Goal: Information Seeking & Learning: Check status

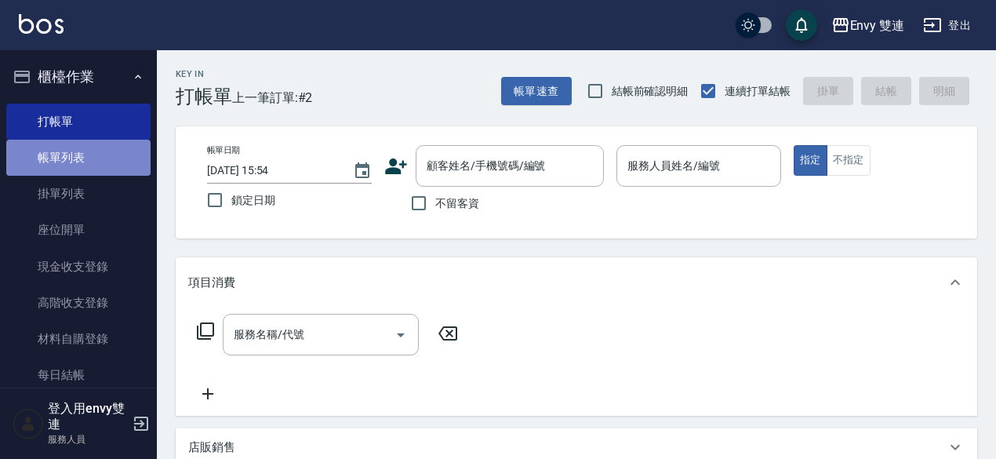
click at [89, 148] on link "帳單列表" at bounding box center [78, 158] width 144 height 36
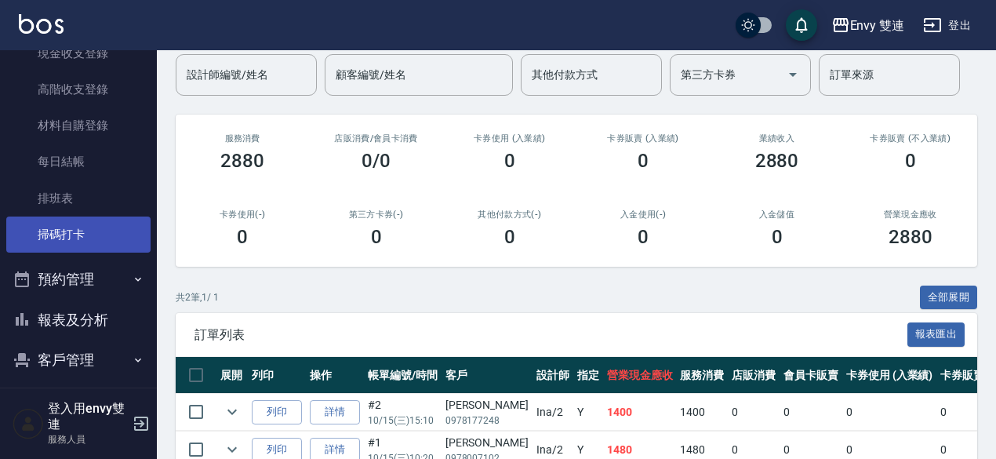
scroll to position [218, 0]
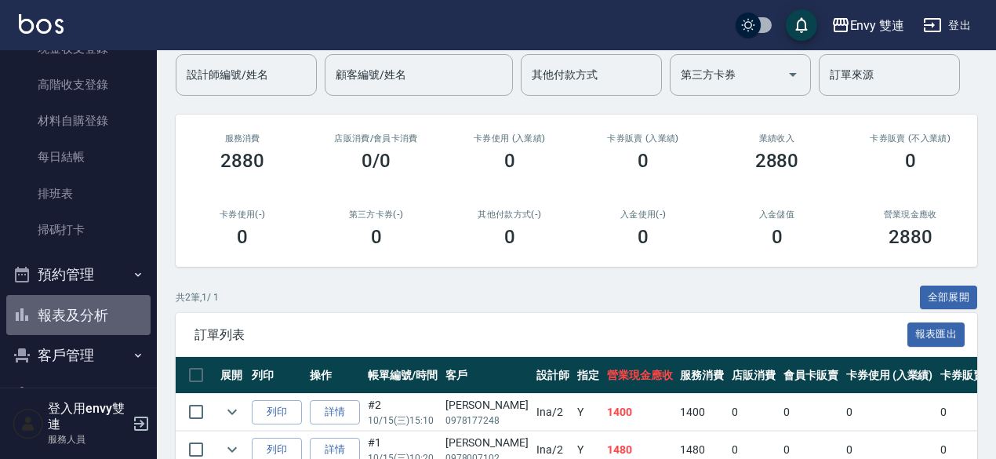
click at [95, 305] on button "報表及分析" at bounding box center [78, 315] width 144 height 41
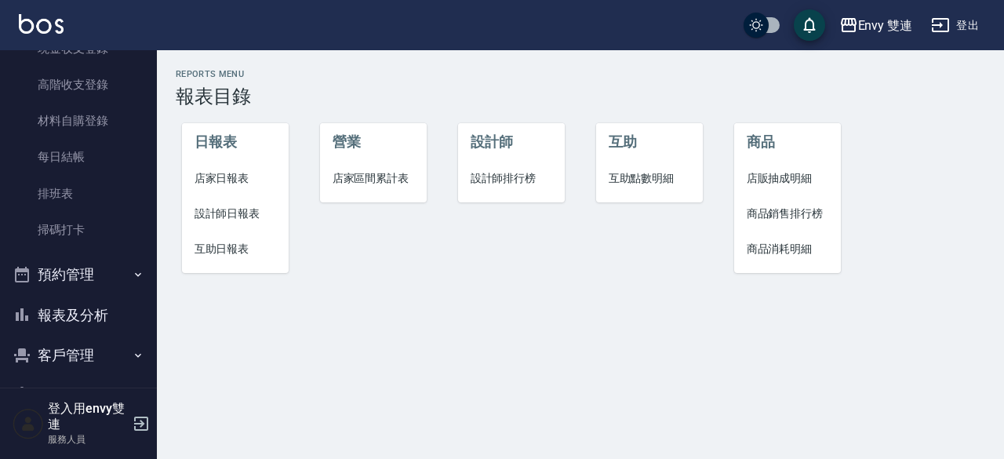
click at [223, 214] on span "設計師日報表" at bounding box center [235, 213] width 82 height 16
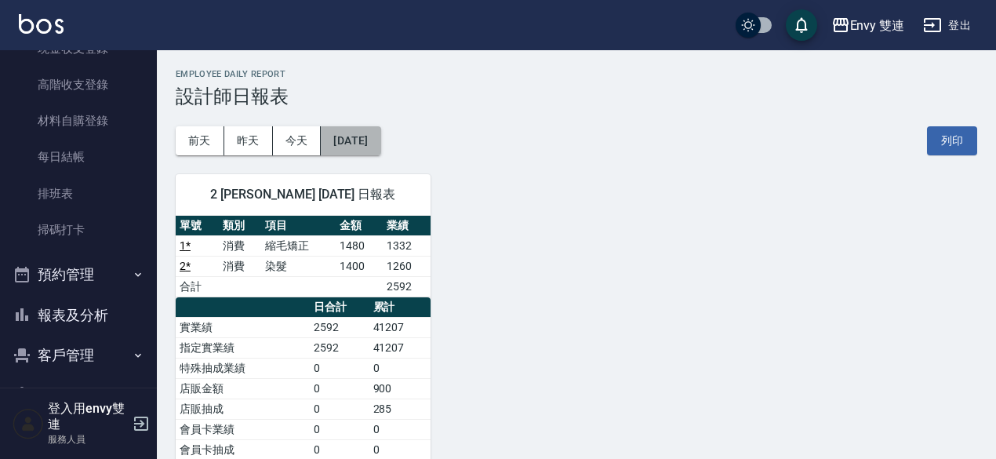
click at [370, 138] on button "[DATE]" at bounding box center [351, 140] width 60 height 29
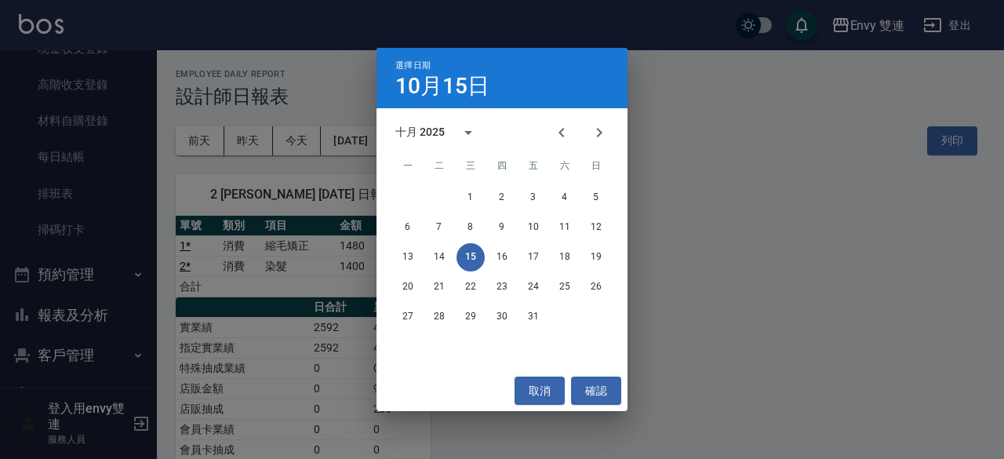
click at [346, 209] on div "選擇日期 [DATE] 十月 2025 一 二 三 四 五 六 日 1 2 3 4 5 6 7 8 9 10 11 12 13 14 15 16 17 18 …" at bounding box center [502, 229] width 1004 height 459
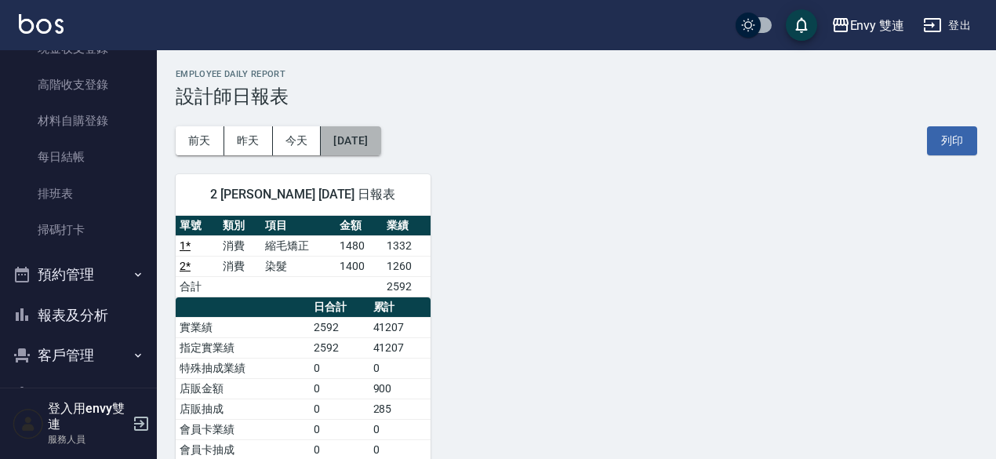
click at [364, 137] on button "[DATE]" at bounding box center [351, 140] width 60 height 29
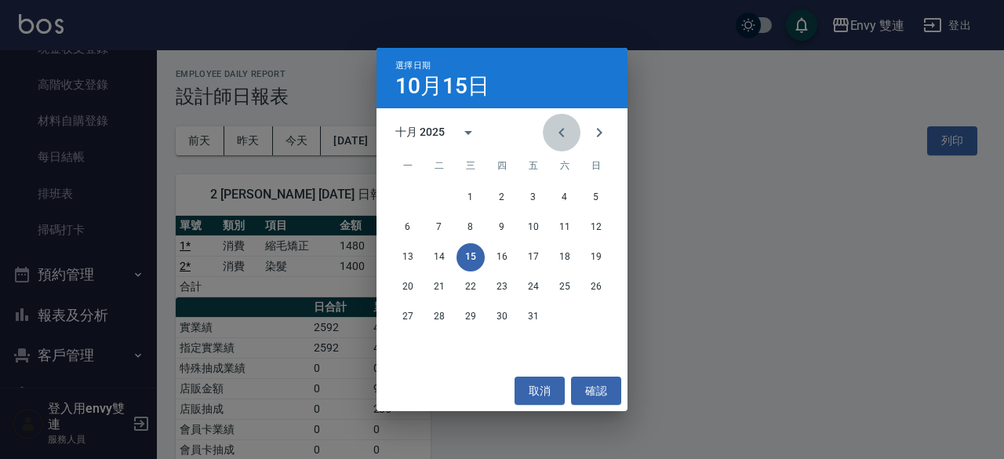
click at [564, 128] on icon "Previous month" at bounding box center [561, 132] width 19 height 19
click at [418, 257] on button "15" at bounding box center [408, 257] width 28 height 28
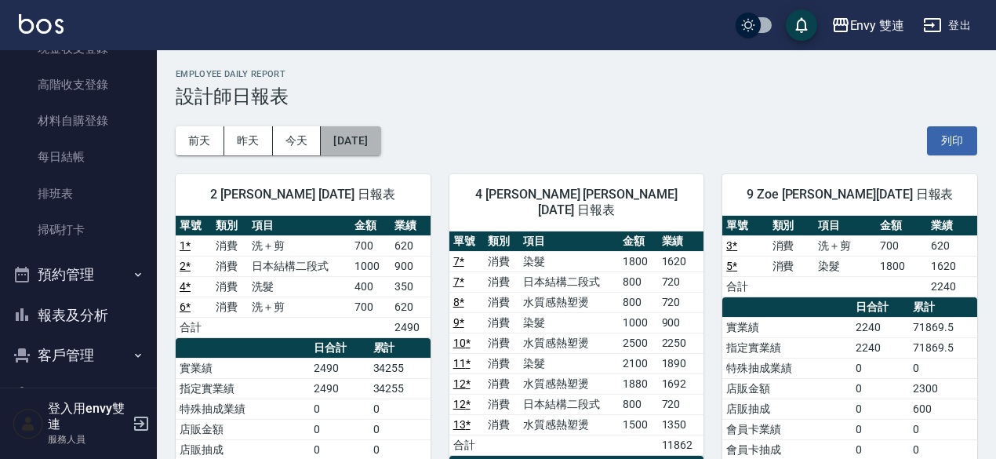
click at [345, 146] on button "[DATE]" at bounding box center [351, 140] width 60 height 29
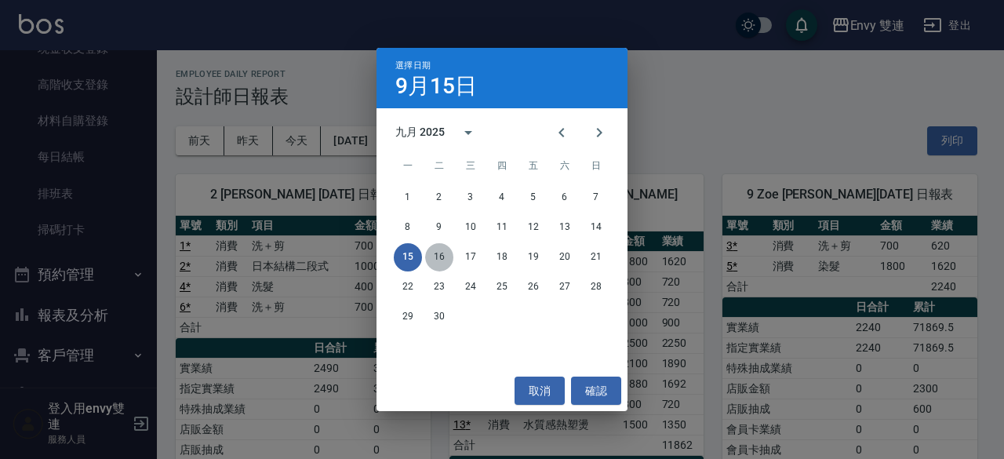
click at [438, 254] on button "16" at bounding box center [439, 257] width 28 height 28
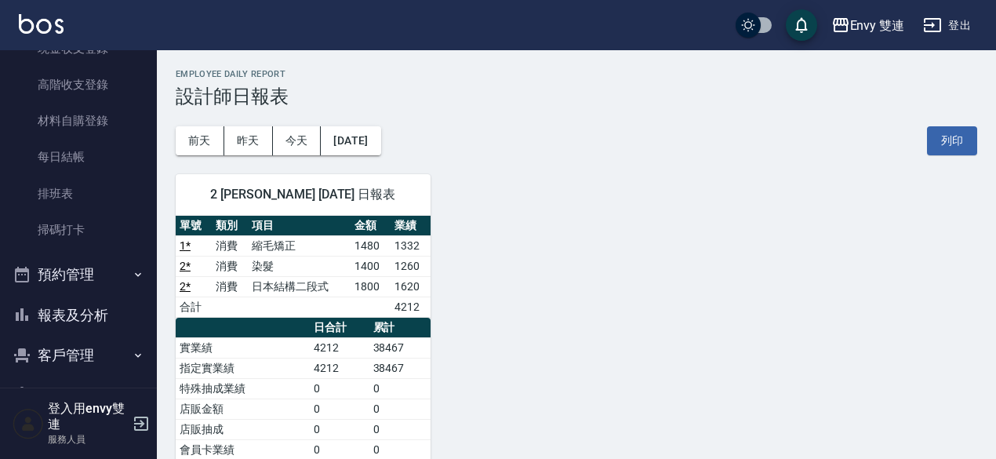
drag, startPoint x: 378, startPoint y: 148, endPoint x: 631, endPoint y: 140, distance: 253.4
click at [631, 140] on div "[DATE] [DATE] [DATE] [DATE] 列印" at bounding box center [576, 140] width 801 height 67
click at [380, 144] on button "[DATE]" at bounding box center [351, 140] width 60 height 29
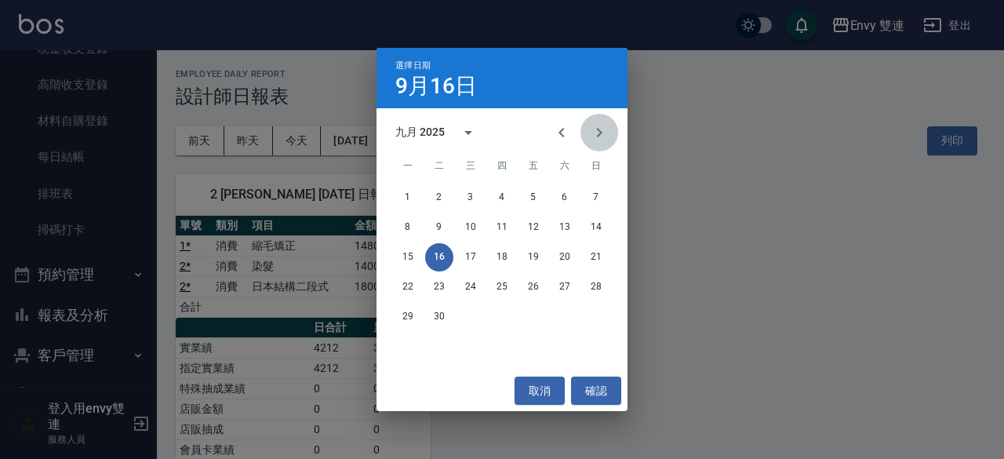
click at [604, 137] on icon "Next month" at bounding box center [599, 132] width 19 height 19
click at [426, 262] on button "14" at bounding box center [439, 257] width 28 height 28
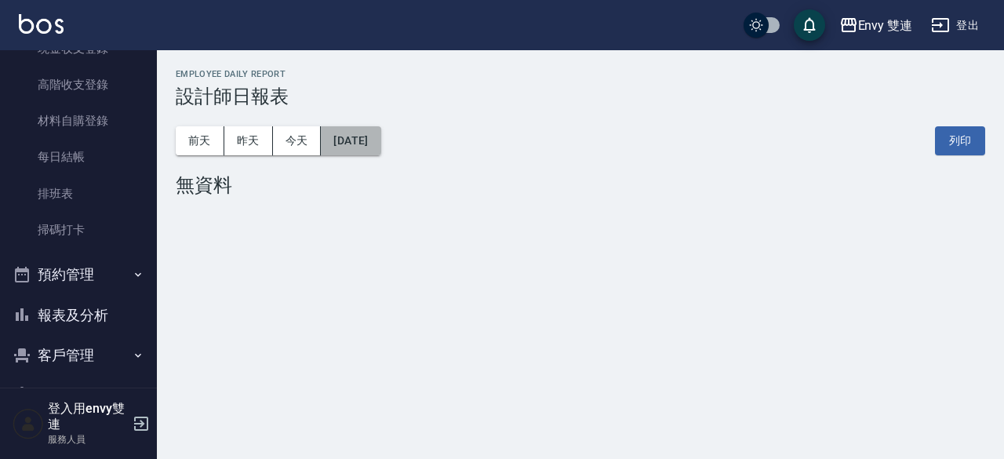
click at [372, 140] on button "[DATE]" at bounding box center [351, 140] width 60 height 29
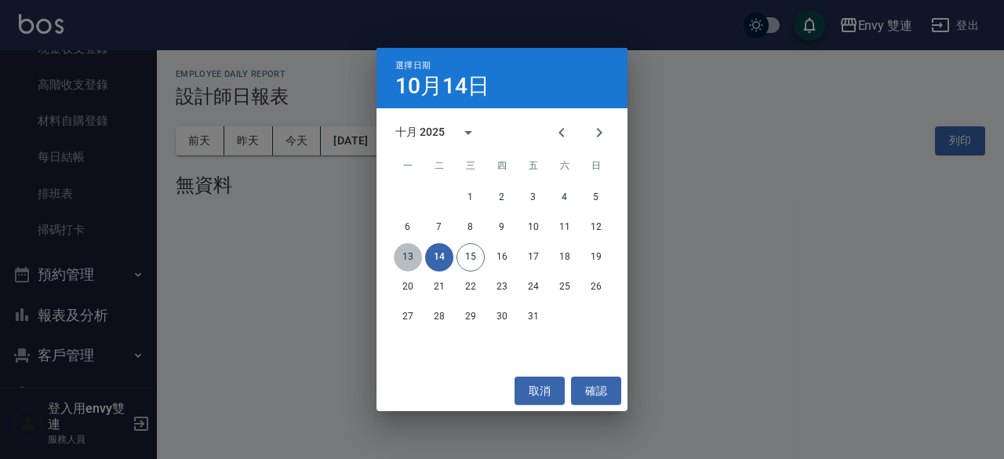
click at [412, 259] on button "13" at bounding box center [408, 257] width 28 height 28
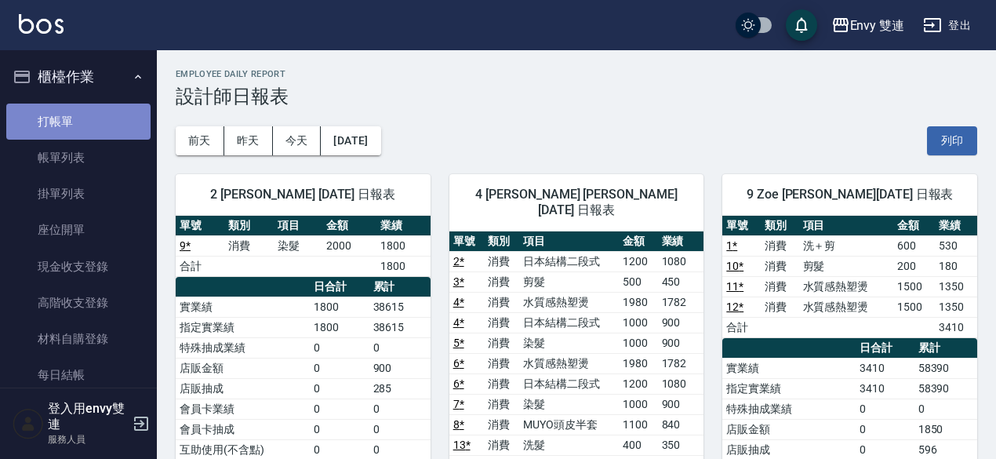
click at [78, 125] on link "打帳單" at bounding box center [78, 122] width 144 height 36
